Goal: Transaction & Acquisition: Purchase product/service

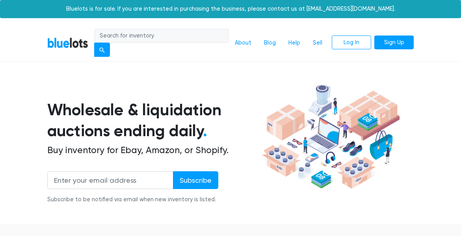
click at [189, 54] on div at bounding box center [162, 43] width 134 height 28
click at [76, 44] on link "BlueLots" at bounding box center [67, 42] width 41 height 11
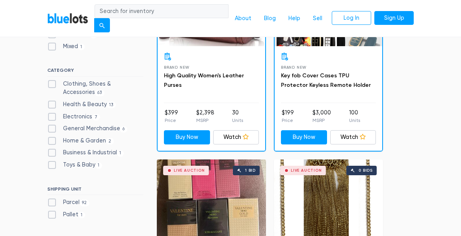
scroll to position [292, 0]
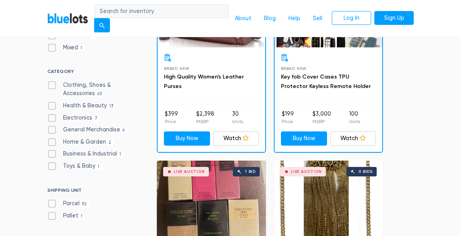
click at [52, 118] on label "Electronics 7" at bounding box center [73, 118] width 53 height 9
click at [52, 118] on input "Electronics 7" at bounding box center [49, 116] width 5 height 5
checkbox input "true"
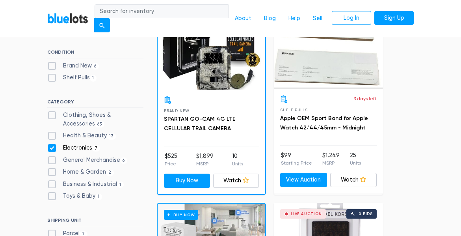
scroll to position [262, 0]
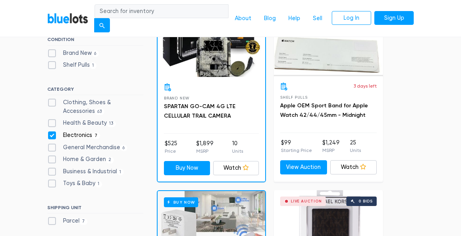
click at [53, 132] on label "Electronics 7" at bounding box center [73, 135] width 53 height 9
click at [52, 132] on input "Electronics 7" at bounding box center [49, 133] width 5 height 5
checkbox input "false"
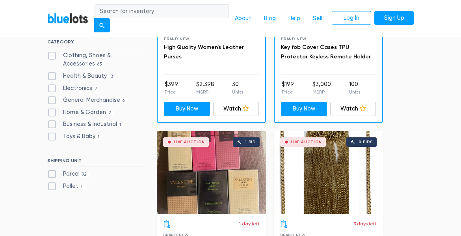
scroll to position [318, 0]
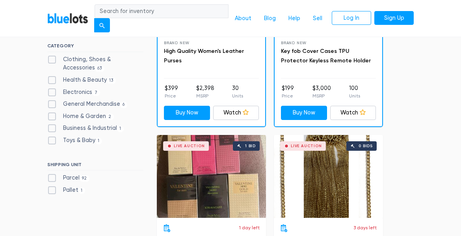
click at [52, 59] on label "Clothing, Shoes & Accessories 63" at bounding box center [95, 63] width 96 height 17
click at [52, 59] on Accessories"] "Clothing, Shoes & Accessories 63" at bounding box center [49, 57] width 5 height 5
checkbox Accessories"] "true"
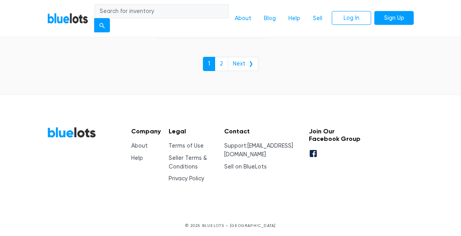
scroll to position [5298, 0]
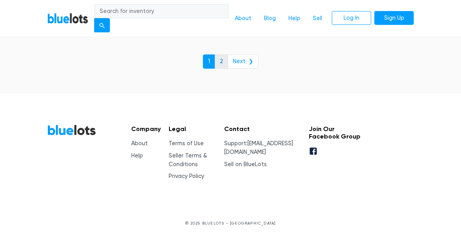
click at [223, 56] on link "2" at bounding box center [221, 61] width 13 height 14
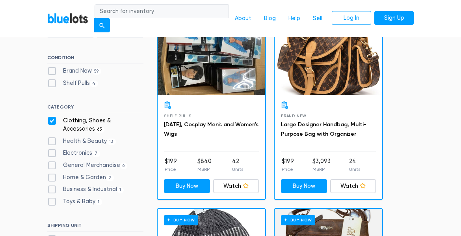
scroll to position [101, 0]
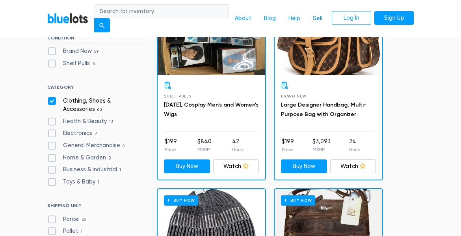
click at [50, 96] on div "CATEGORY Clothing, Shoes & Accessories 63 Health & Beauty 13 Electronics 7 Gene…" at bounding box center [95, 136] width 96 height 104
click at [51, 119] on label "Health & Beauty 13" at bounding box center [81, 121] width 69 height 9
click at [51, 119] on Beauty"] "Health & Beauty 13" at bounding box center [49, 119] width 5 height 5
checkbox Beauty"] "true"
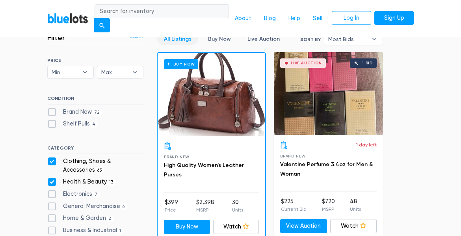
scroll to position [204, 0]
click at [54, 160] on label "Clothing, Shoes & Accessories 63" at bounding box center [95, 165] width 96 height 17
click at [52, 160] on Accessories"] "Clothing, Shoes & Accessories 63" at bounding box center [49, 159] width 5 height 5
checkbox Accessories"] "false"
